Goal: Information Seeking & Learning: Find specific page/section

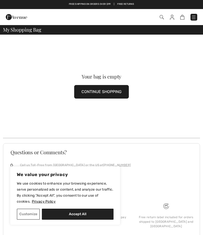
click at [163, 18] on img at bounding box center [162, 17] width 4 height 4
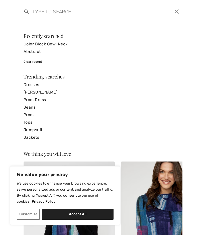
click at [46, 13] on input "search" at bounding box center [84, 11] width 111 height 15
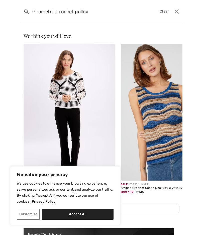
type input "Geometric crochet pullov"
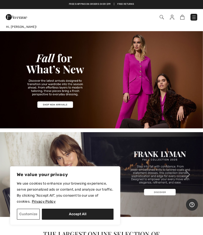
click at [150, 13] on div "Checkout" at bounding box center [143, 17] width 116 height 10
click at [163, 19] on img at bounding box center [162, 17] width 4 height 4
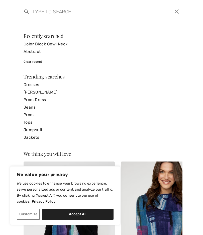
click at [39, 14] on input "search" at bounding box center [84, 11] width 111 height 15
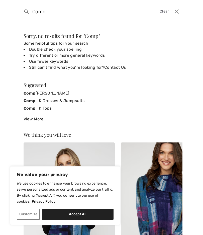
click at [49, 12] on input "Comp" at bounding box center [84, 11] width 111 height 15
type input "Compli k"
click at [28, 95] on strong "Compli K" at bounding box center [33, 93] width 19 height 5
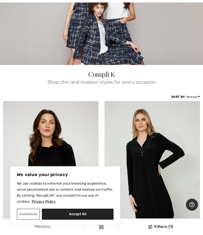
scroll to position [67, 0]
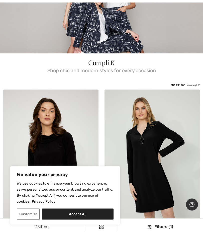
click at [59, 220] on button "Accept All" at bounding box center [78, 214] width 72 height 11
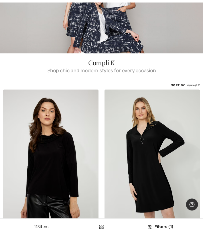
checkbox input "true"
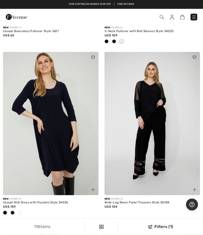
scroll to position [2489, 0]
click at [161, 19] on img at bounding box center [162, 17] width 4 height 4
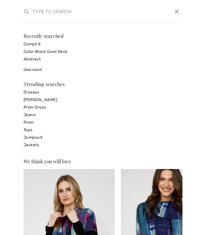
click at [38, 16] on input "search" at bounding box center [84, 11] width 111 height 15
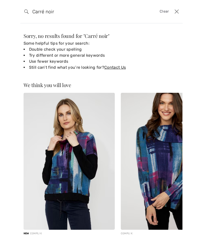
type input "Carré noir"
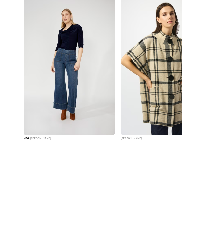
scroll to position [2745, 0]
